Goal: Transaction & Acquisition: Download file/media

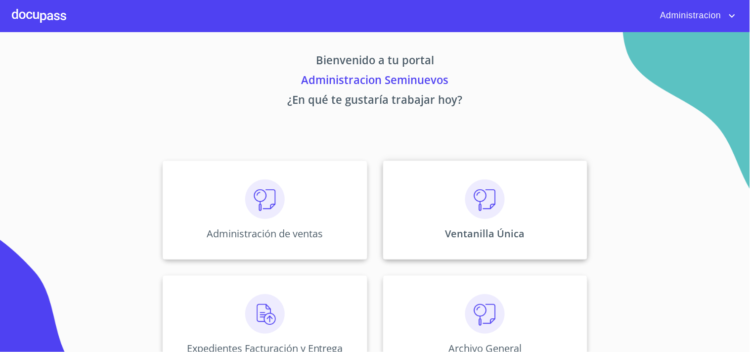
click at [488, 214] on img at bounding box center [485, 199] width 40 height 40
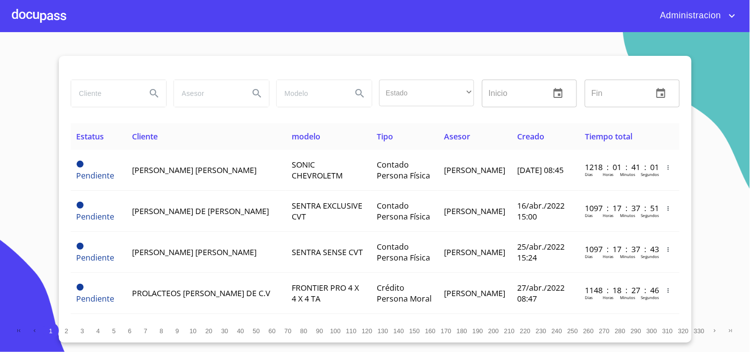
click at [100, 87] on input "search" at bounding box center [104, 93] width 67 height 27
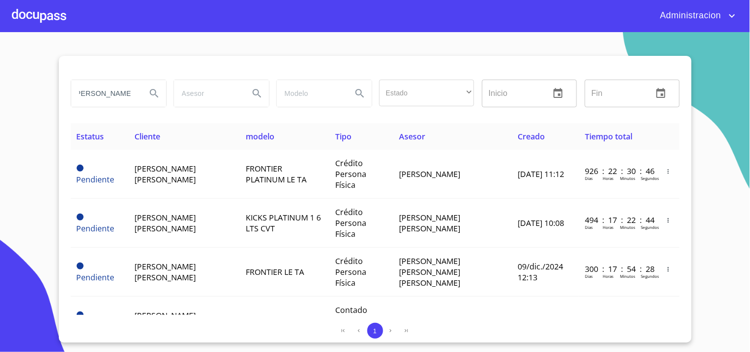
scroll to position [0, 10]
type input "[PERSON_NAME]"
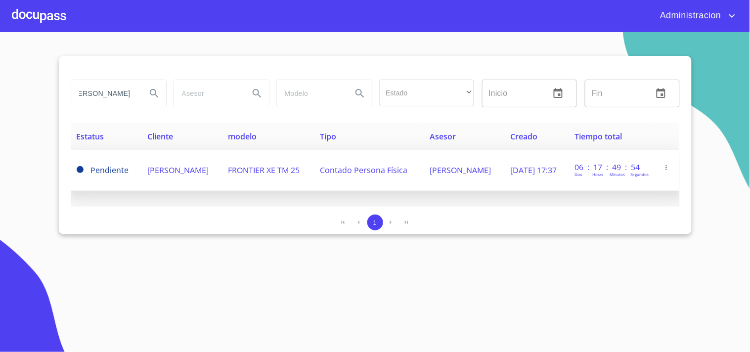
click at [435, 172] on td "[PERSON_NAME]" at bounding box center [464, 170] width 81 height 41
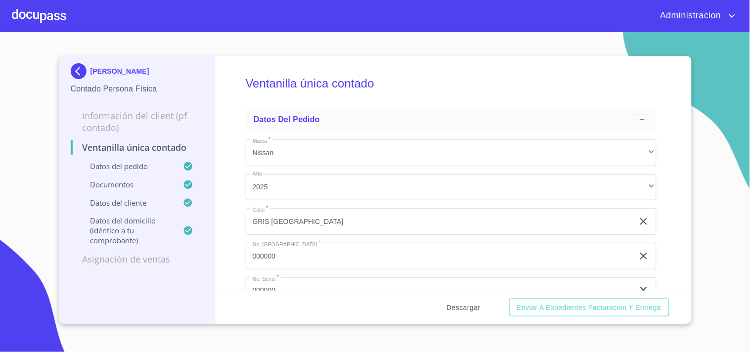
click at [473, 305] on span "Descargar" at bounding box center [464, 308] width 34 height 12
click at [456, 305] on span "Descargar" at bounding box center [464, 308] width 34 height 12
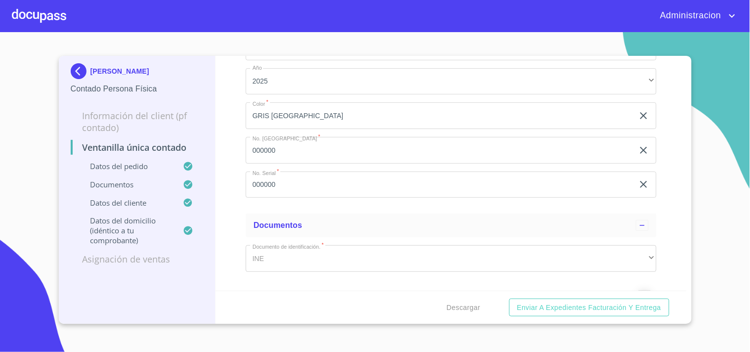
scroll to position [165, 0]
